Goal: Information Seeking & Learning: Learn about a topic

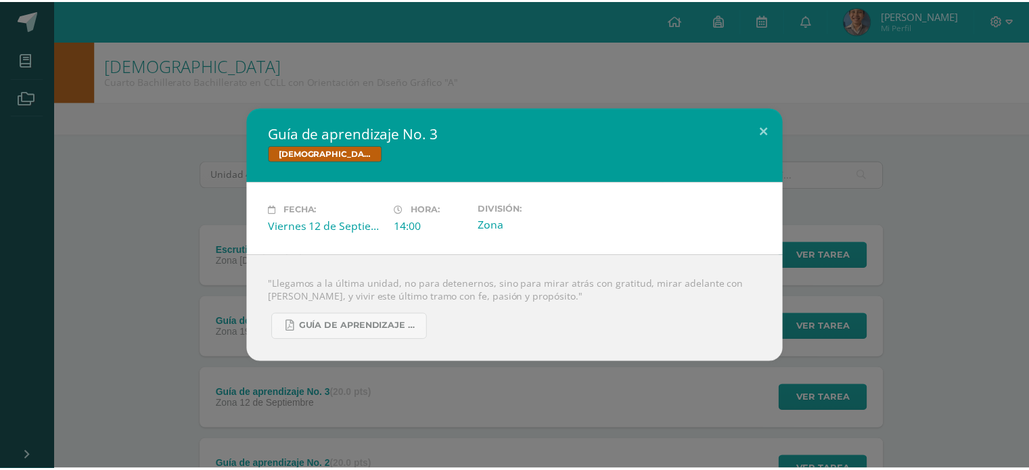
scroll to position [135, 0]
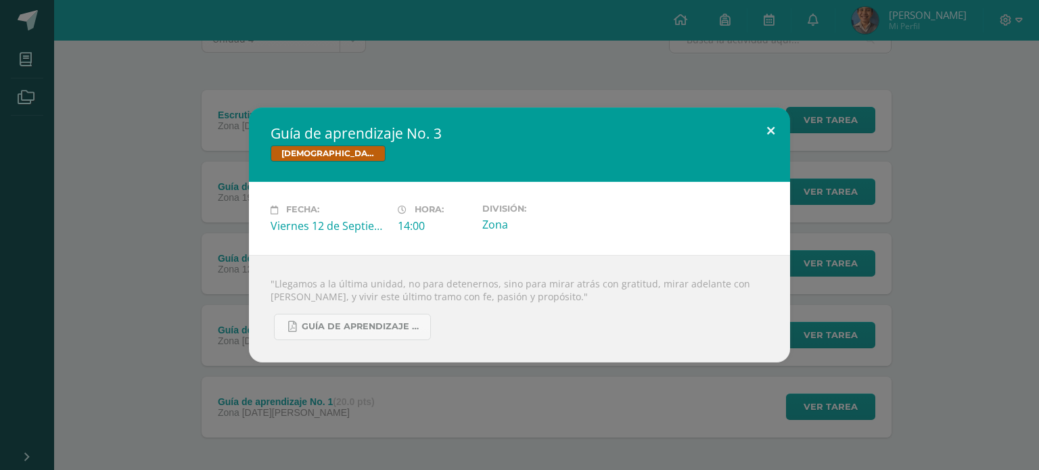
click at [763, 124] on button at bounding box center [770, 131] width 39 height 46
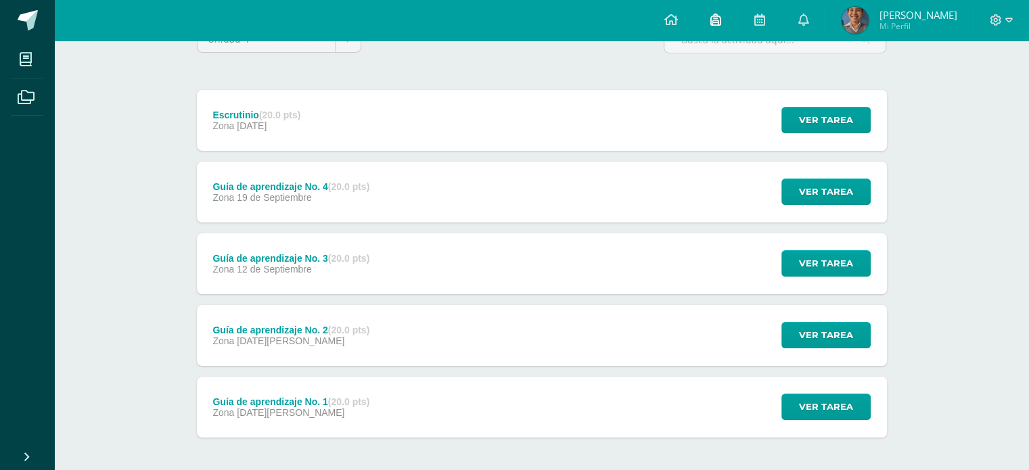
click at [736, 26] on link at bounding box center [714, 20] width 43 height 41
click at [677, 24] on icon at bounding box center [670, 20] width 14 height 12
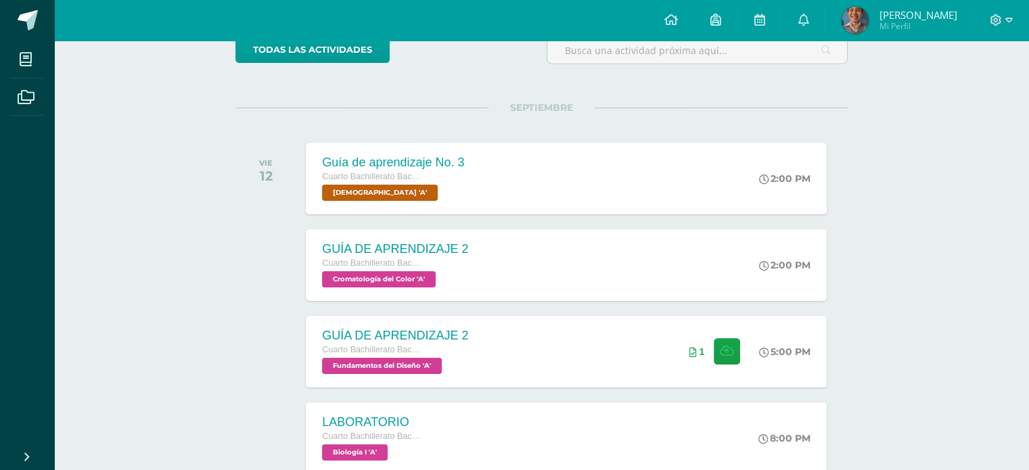
scroll to position [147, 0]
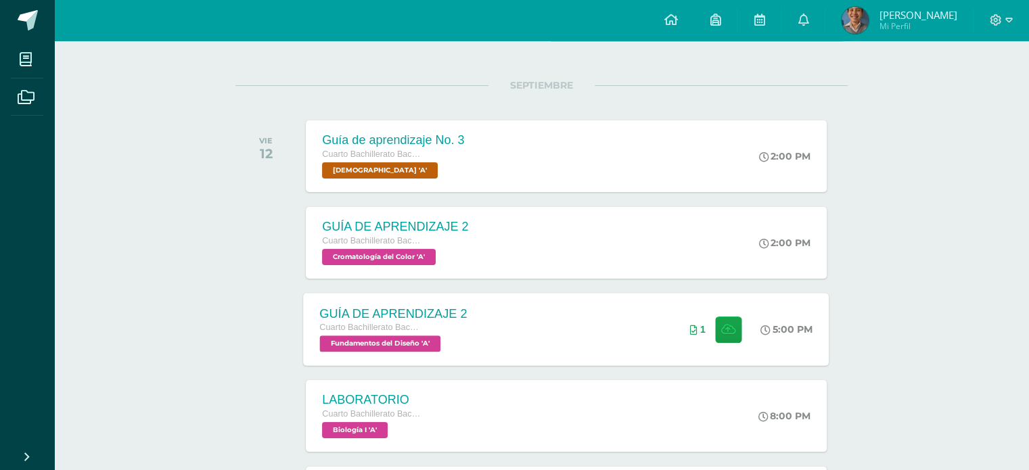
click at [541, 358] on div "GUÍA DE APRENDIZAJE 2 Cuarto Bachillerato Bachillerato en CCLL con Orientación …" at bounding box center [566, 329] width 525 height 72
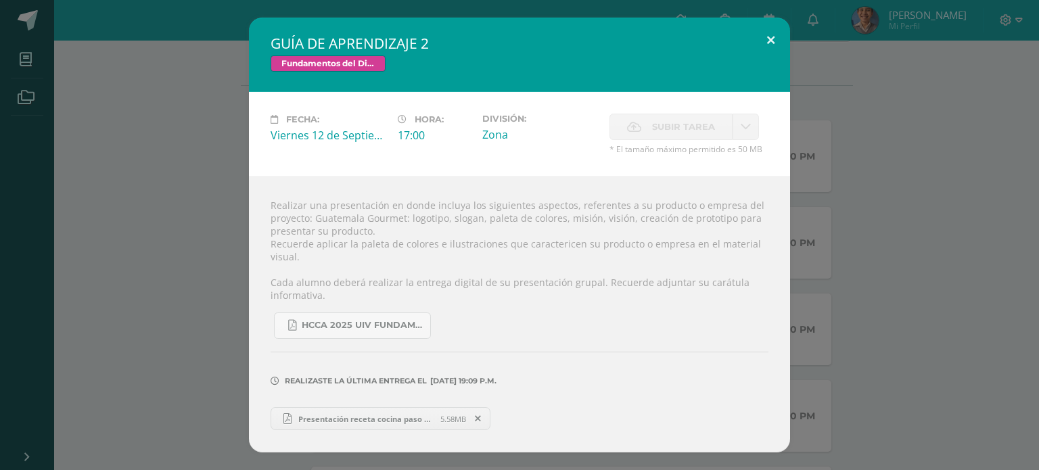
click at [766, 32] on button at bounding box center [770, 41] width 39 height 46
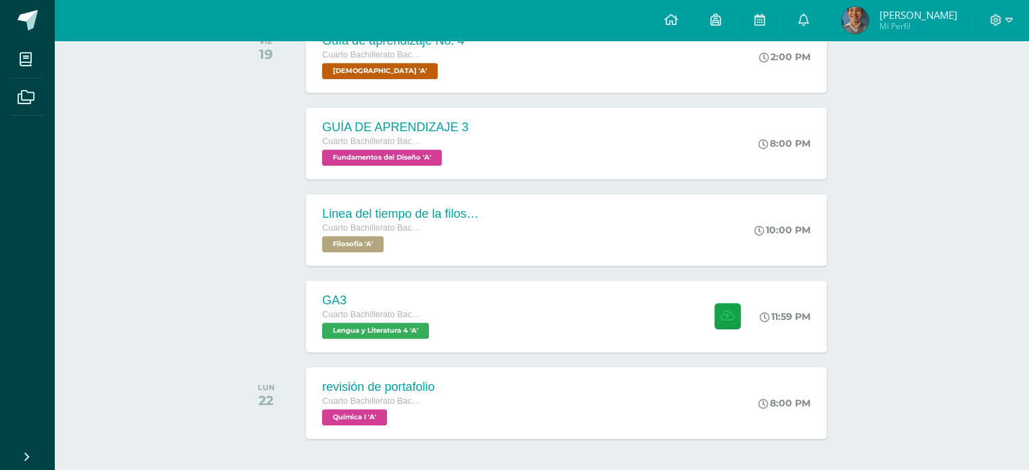
scroll to position [851, 0]
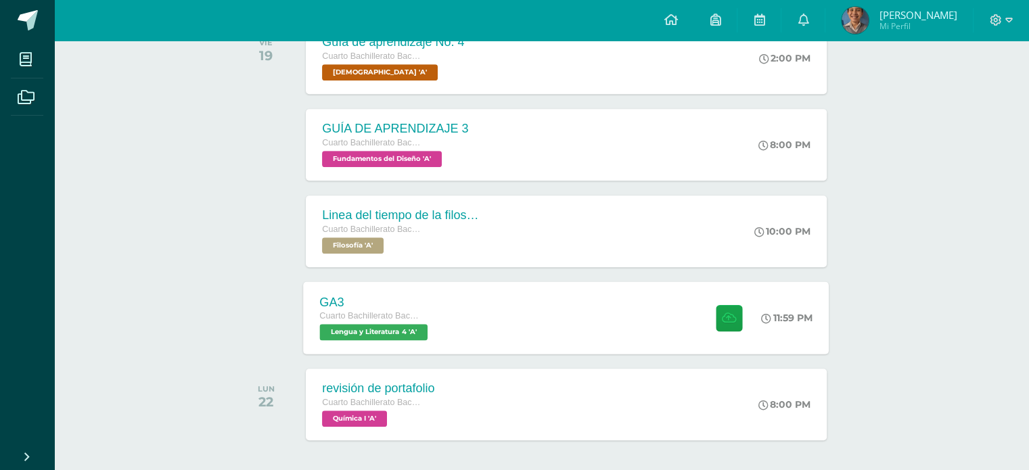
click at [600, 310] on div "GA3 Cuarto Bachillerato Bachillerato en CCLL con Orientación en Diseño Gráfico …" at bounding box center [566, 317] width 525 height 72
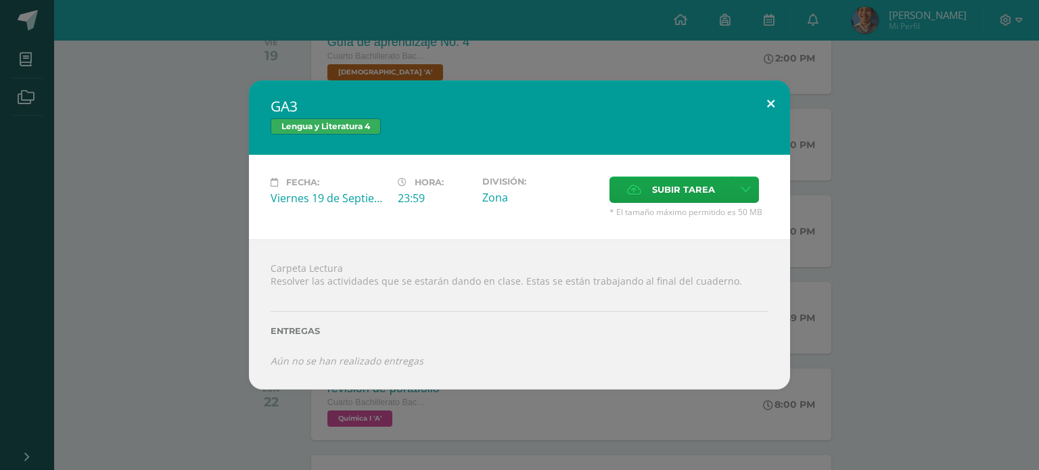
click at [767, 98] on button at bounding box center [770, 103] width 39 height 46
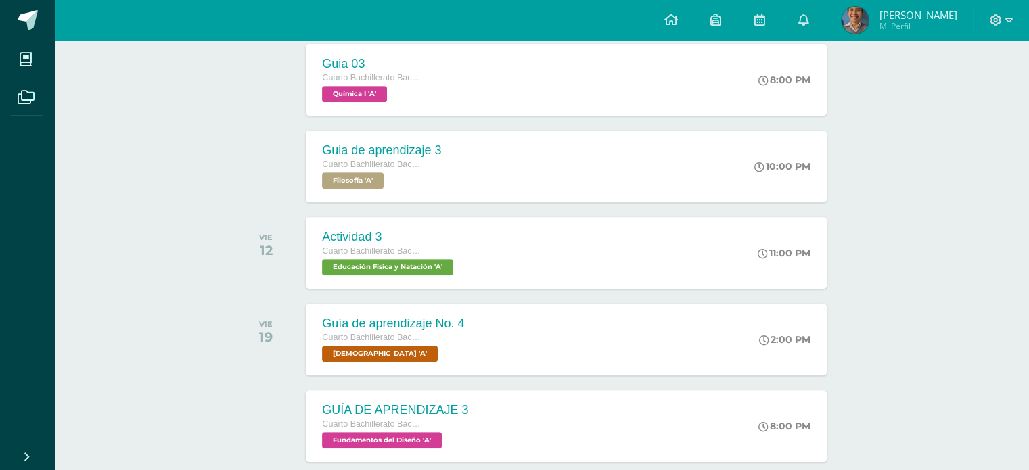
scroll to position [0, 0]
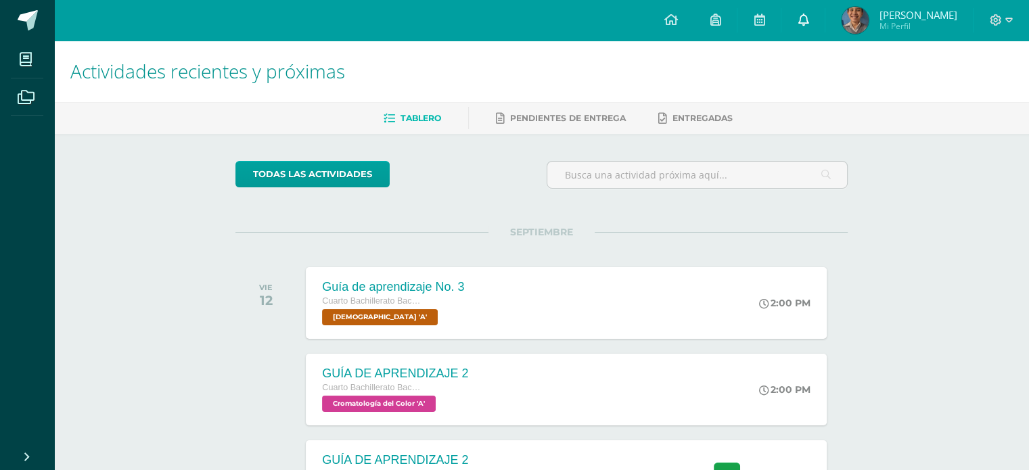
click at [808, 22] on icon at bounding box center [802, 20] width 11 height 12
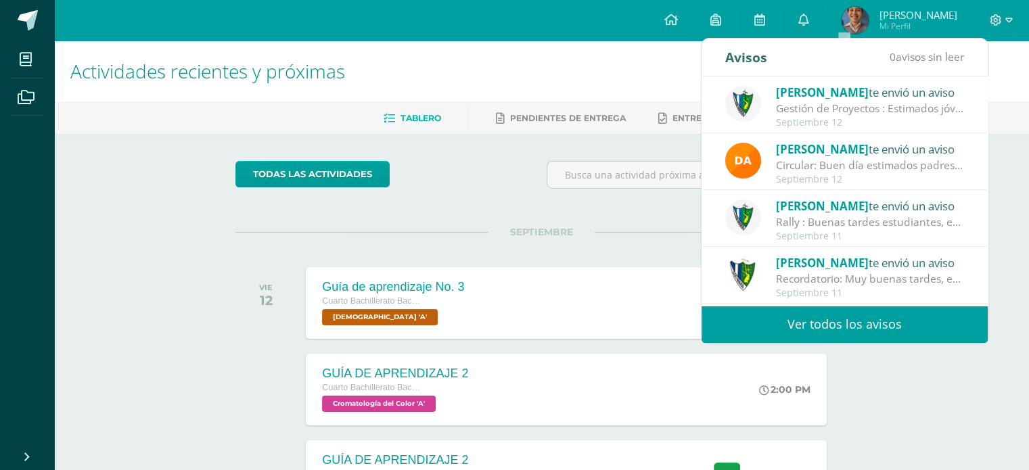
click at [809, 328] on link "Ver todos los avisos" at bounding box center [844, 324] width 286 height 37
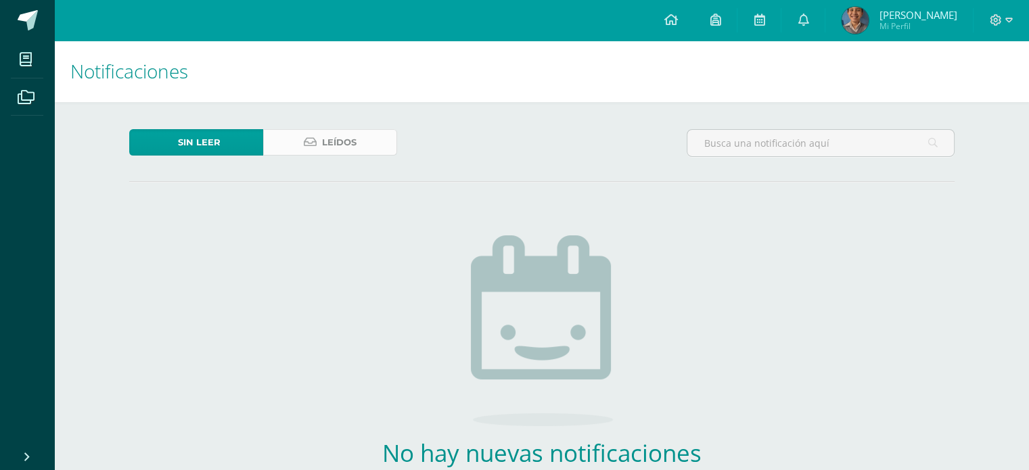
click at [344, 140] on span "Leídos" at bounding box center [339, 142] width 34 height 25
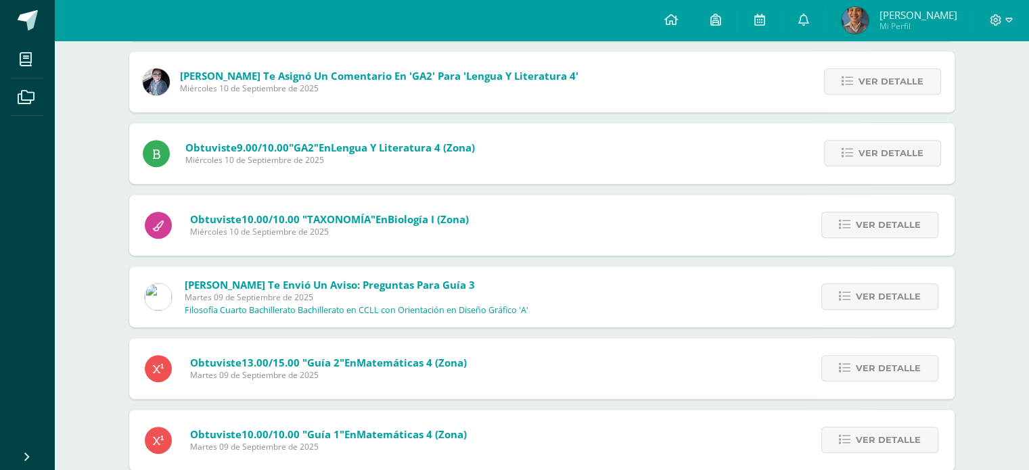
scroll to position [733, 0]
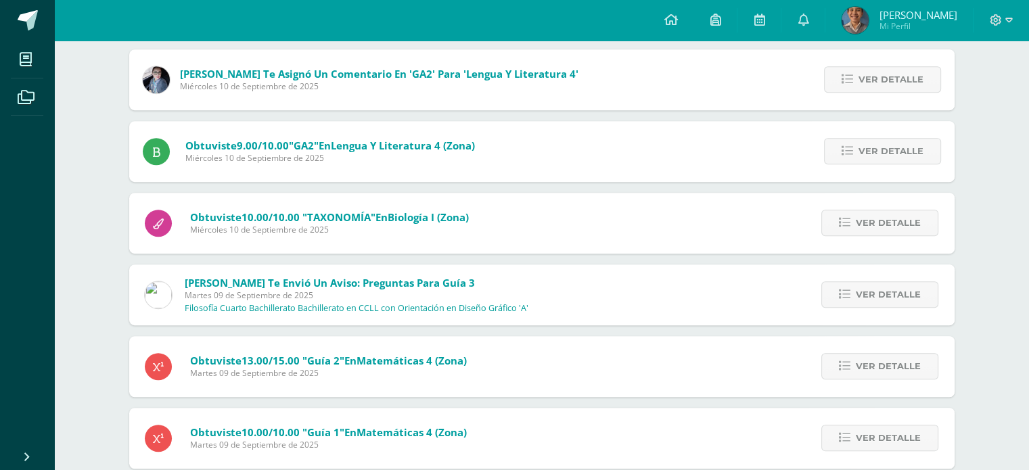
click at [886, 281] on div "Ver detalle" at bounding box center [877, 294] width 153 height 61
click at [871, 298] on span "Ver detalle" at bounding box center [887, 294] width 65 height 25
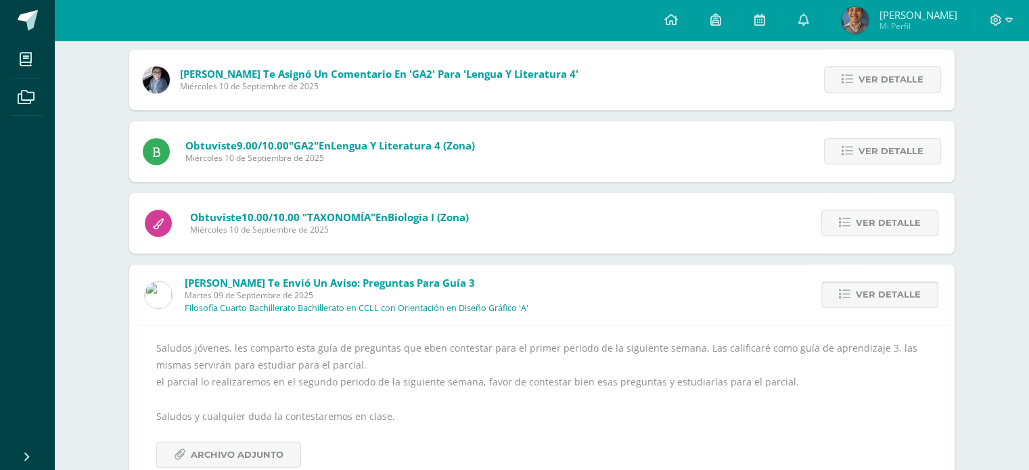
scroll to position [760, 0]
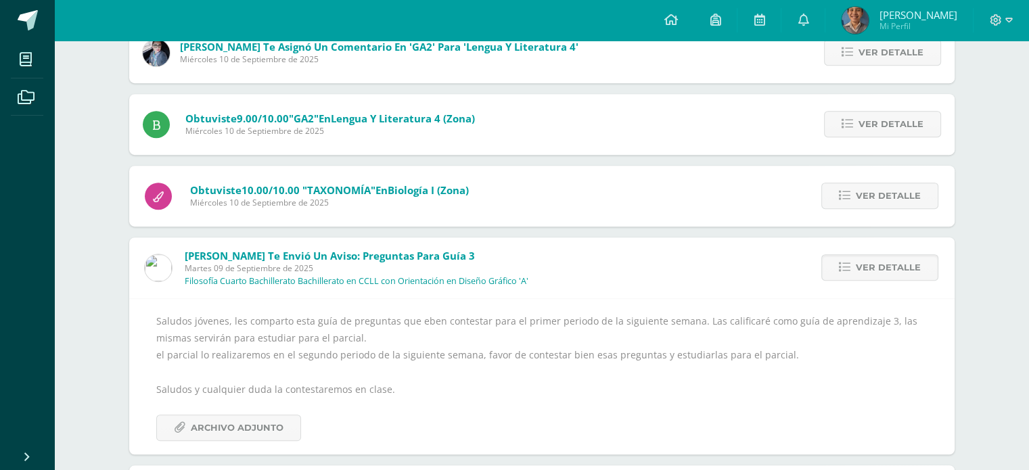
click at [197, 413] on div "Saludos jóvenes, les comparto esta guía de preguntas que eben contestar para el…" at bounding box center [541, 376] width 771 height 128
click at [202, 427] on span "Archivo Adjunto" at bounding box center [237, 427] width 93 height 25
